Goal: Task Accomplishment & Management: Manage account settings

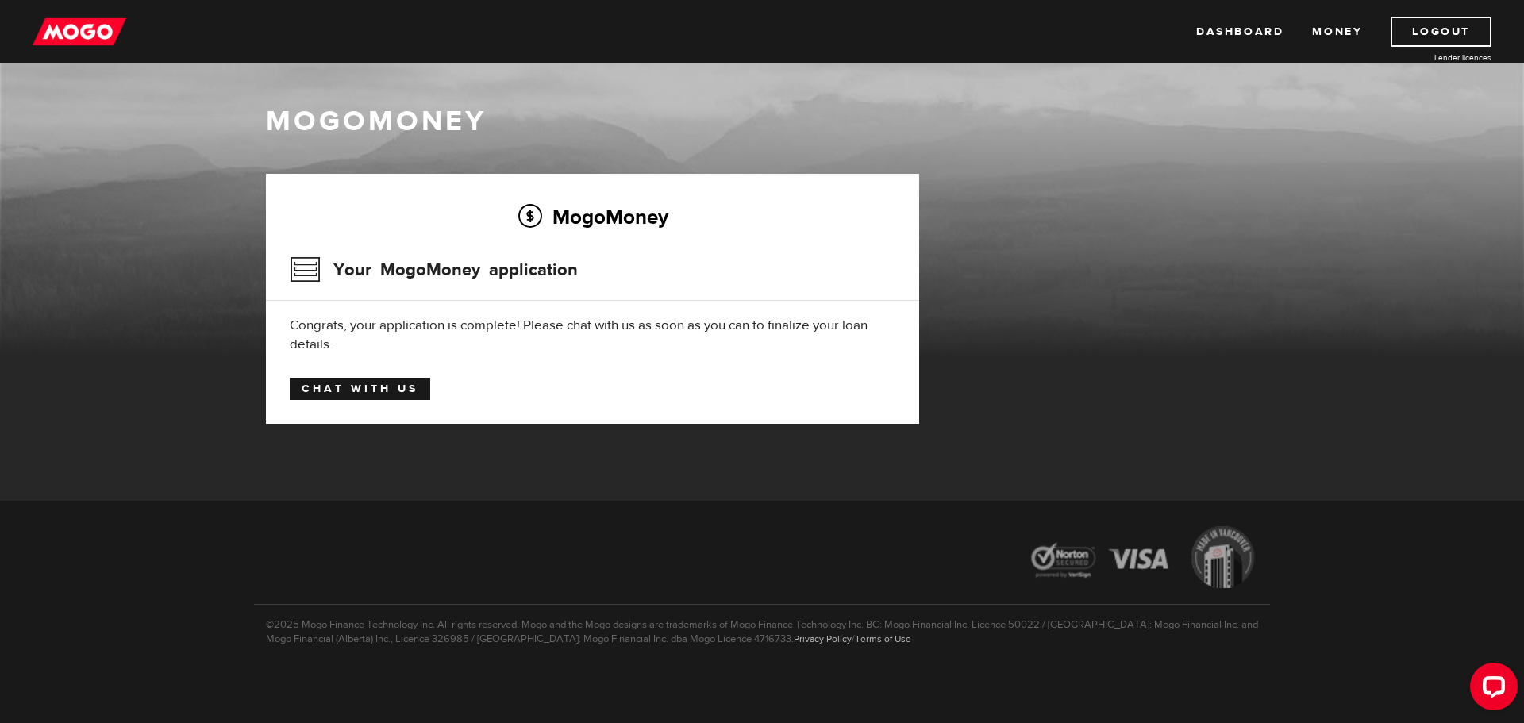
click at [370, 383] on link "Chat with us" at bounding box center [360, 389] width 141 height 22
click at [515, 314] on div "MogoMoney Your MogoMoney application Congrats, your application is complete! Pl…" at bounding box center [592, 299] width 653 height 250
click at [1246, 34] on link "Dashboard" at bounding box center [1239, 32] width 87 height 30
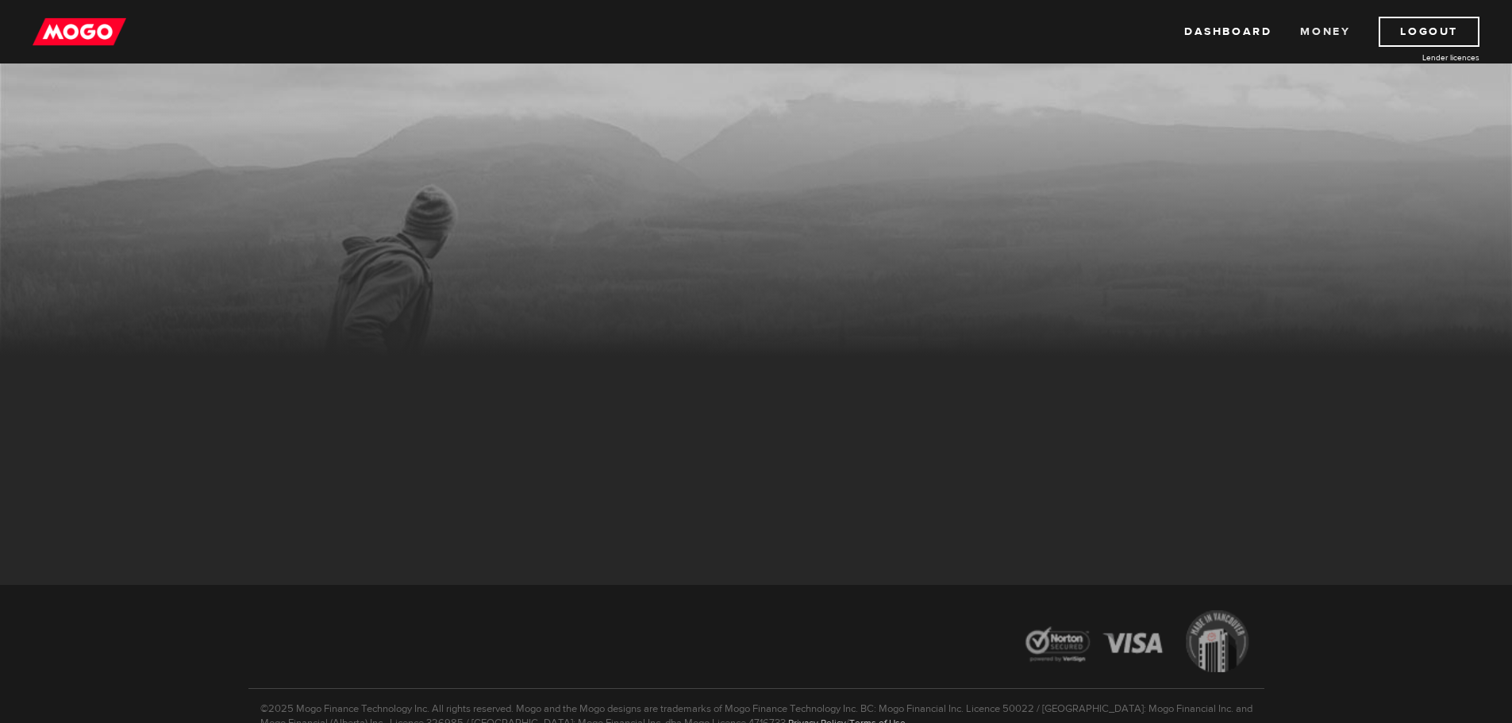
click at [1330, 33] on link "Money" at bounding box center [1325, 32] width 50 height 30
